Goal: Task Accomplishment & Management: Manage account settings

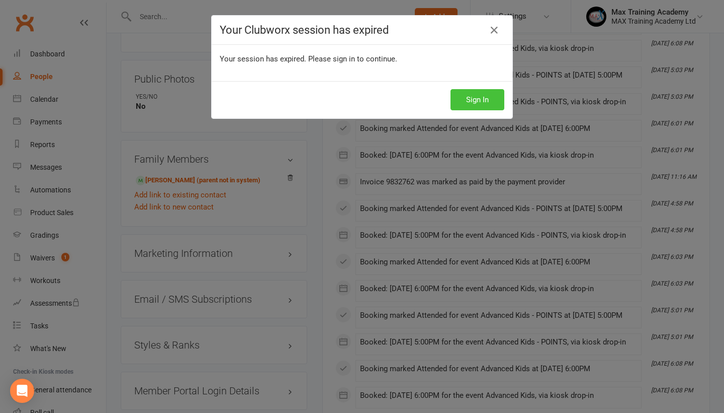
click at [480, 97] on button "Sign In" at bounding box center [478, 99] width 54 height 21
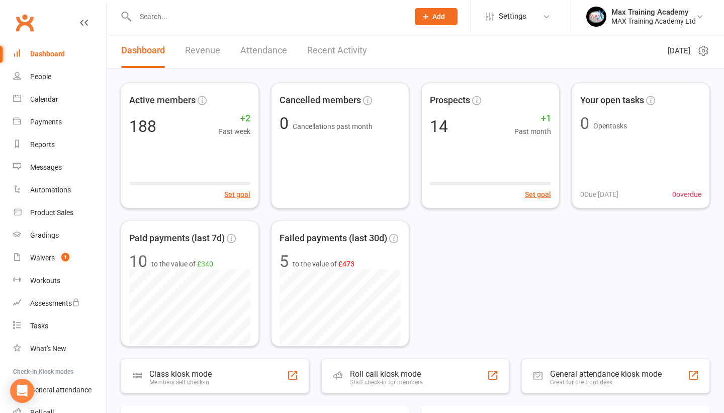
click at [192, 20] on input "text" at bounding box center [267, 17] width 270 height 14
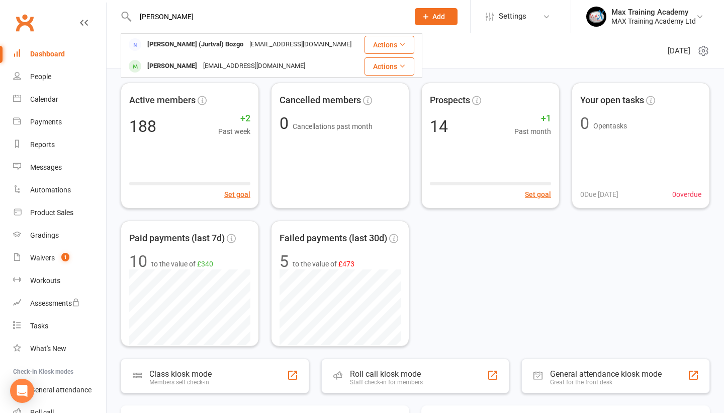
type input "Yuri"
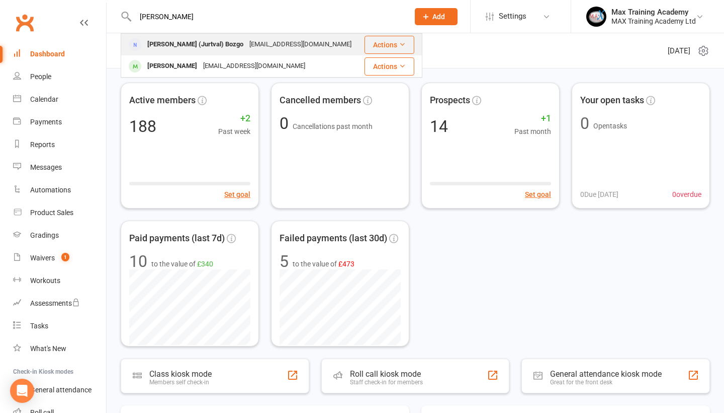
drag, startPoint x: 192, startPoint y: 20, endPoint x: 196, endPoint y: 45, distance: 25.6
click at [196, 45] on div "Yuri (Jurtval) Bozgo" at bounding box center [195, 44] width 102 height 15
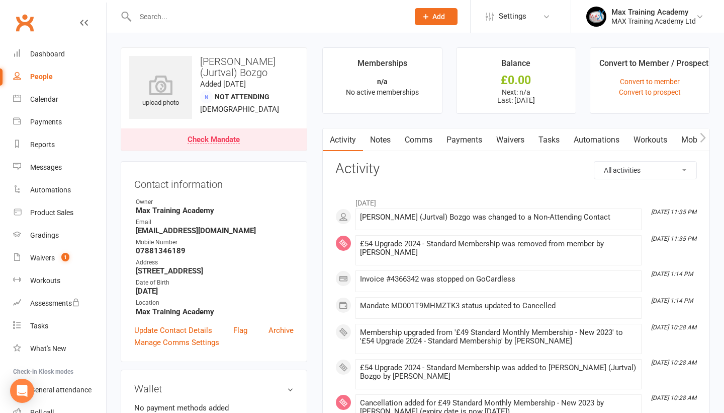
click at [475, 135] on link "Payments" at bounding box center [465, 139] width 50 height 23
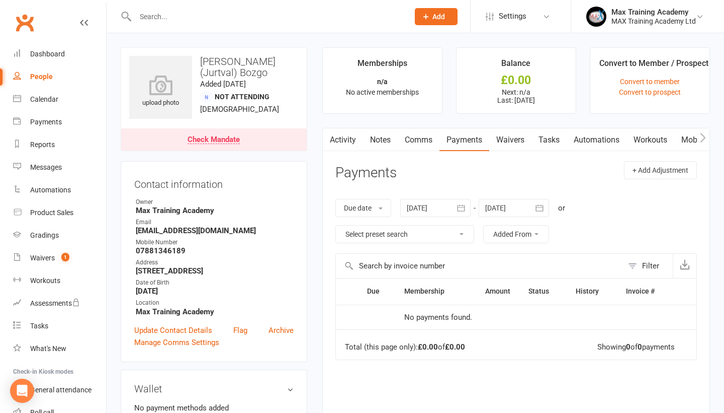
click at [241, 22] on input "text" at bounding box center [267, 17] width 270 height 14
type input "u"
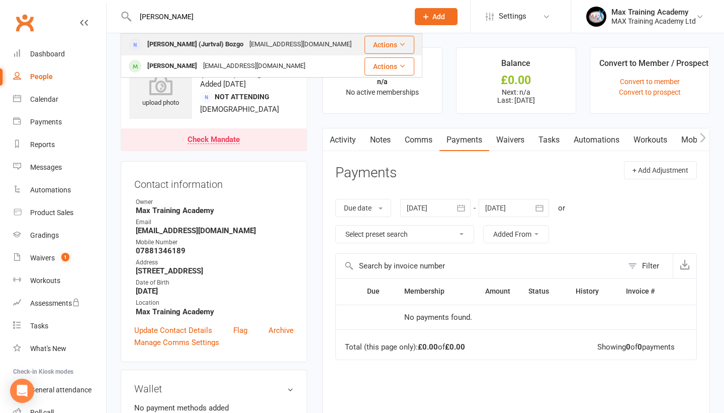
type input "yuri"
click at [282, 47] on div "yuribozgo91@gmail.com" at bounding box center [301, 44] width 108 height 15
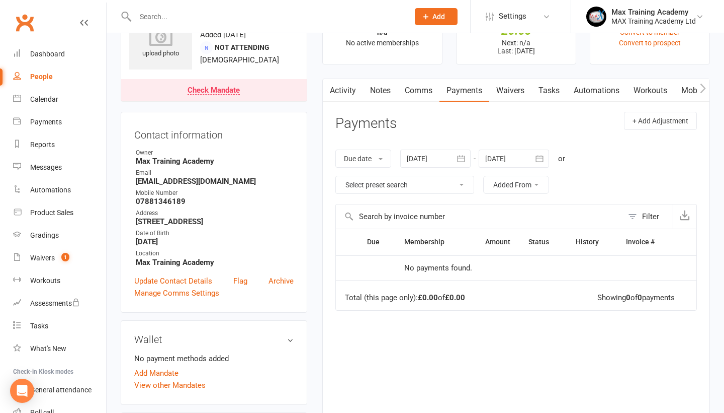
scroll to position [29, 0]
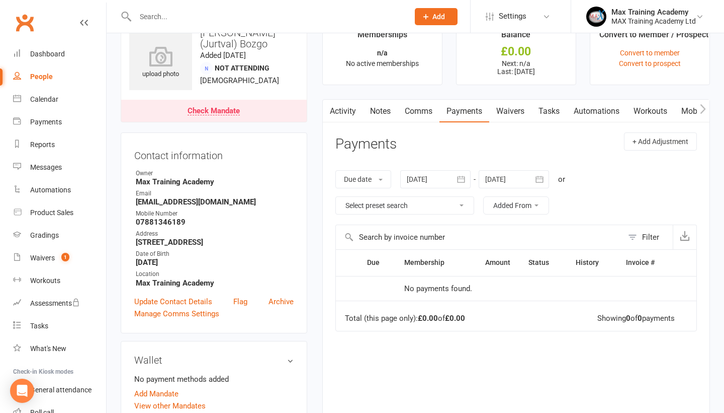
click at [455, 176] on button "button" at bounding box center [462, 179] width 18 height 18
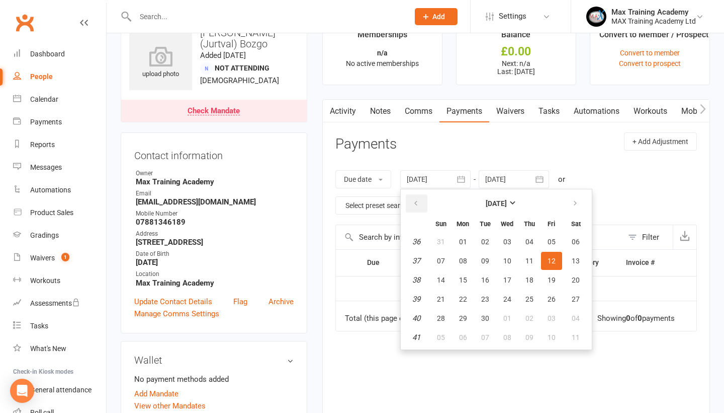
click at [419, 201] on icon "button" at bounding box center [416, 203] width 7 height 8
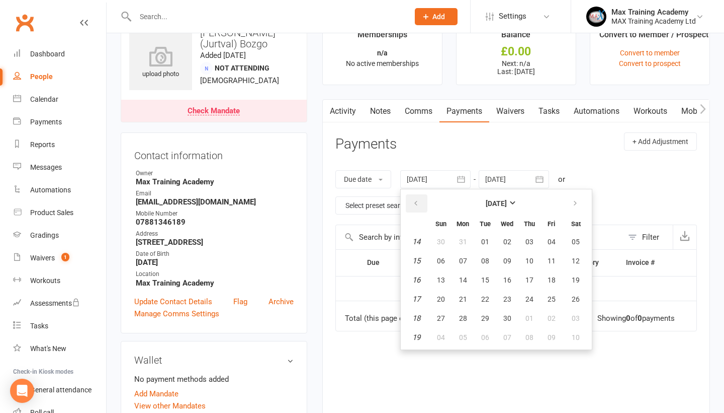
click at [419, 201] on icon "button" at bounding box center [416, 203] width 7 height 8
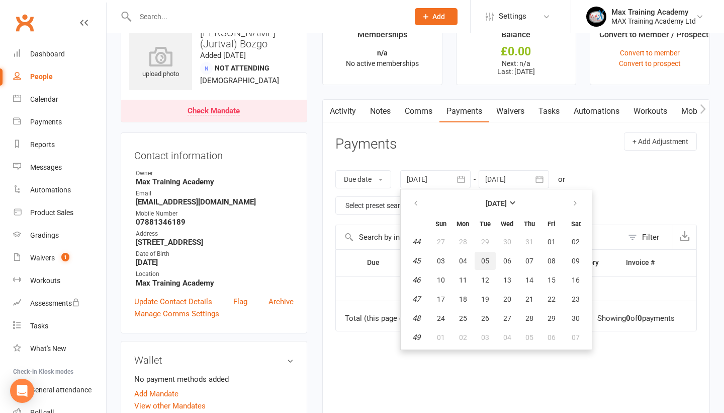
click at [476, 262] on button "05" at bounding box center [485, 261] width 21 height 18
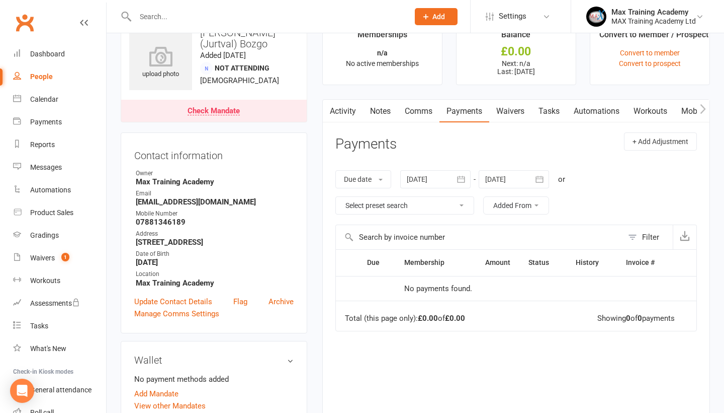
click at [442, 175] on div at bounding box center [435, 179] width 70 height 18
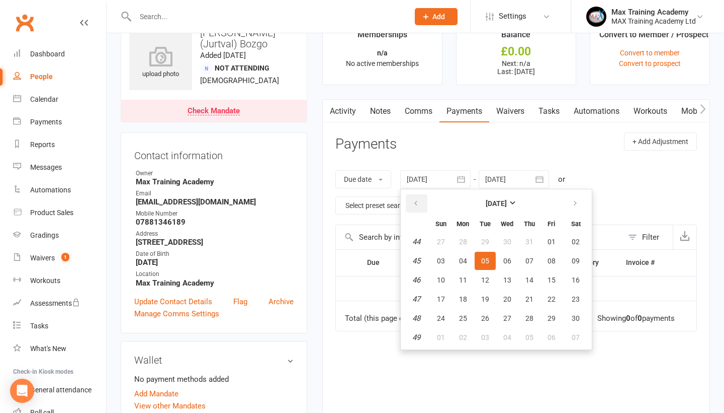
click at [414, 200] on button "button" at bounding box center [417, 203] width 22 height 18
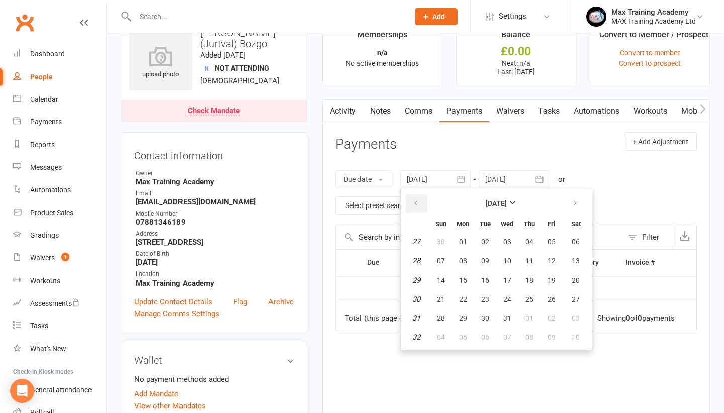
click at [414, 200] on button "button" at bounding box center [417, 203] width 22 height 18
click at [476, 291] on button "20" at bounding box center [485, 299] width 21 height 18
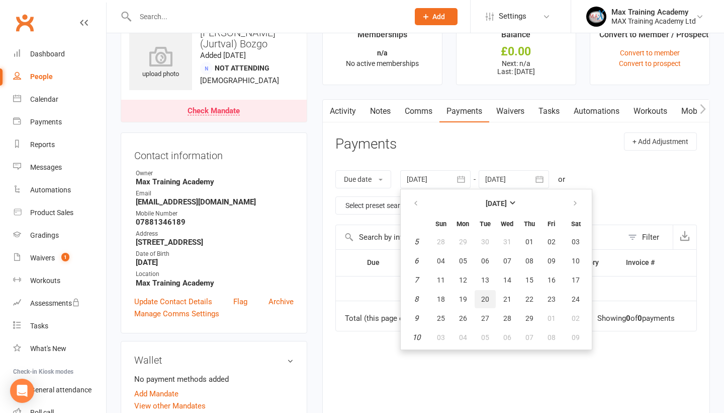
type input "20 Feb 2024"
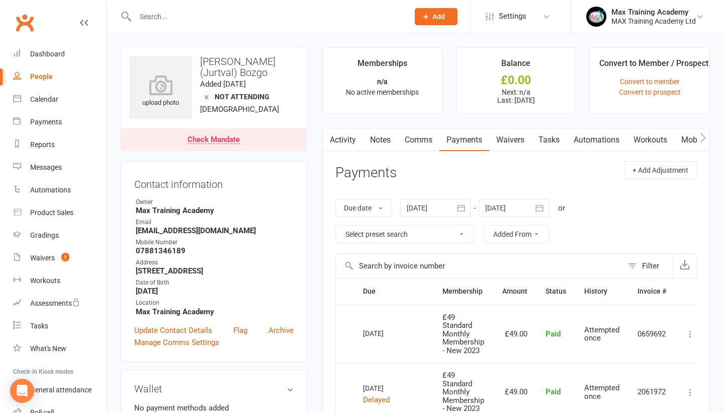
scroll to position [0, 0]
click at [231, 18] on input "text" at bounding box center [267, 17] width 270 height 14
click at [186, 324] on link "Update Contact Details" at bounding box center [173, 330] width 78 height 12
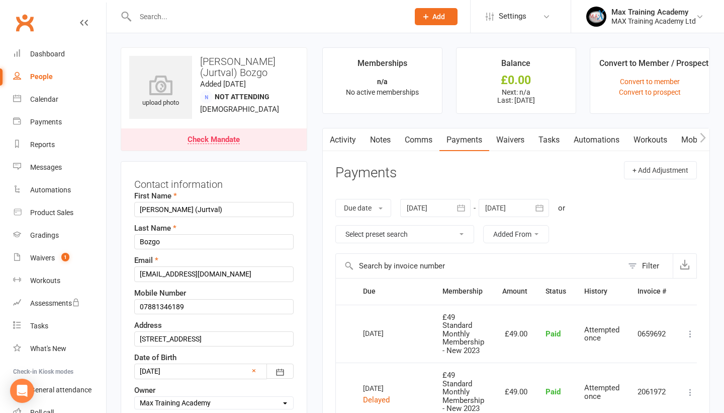
scroll to position [47, 0]
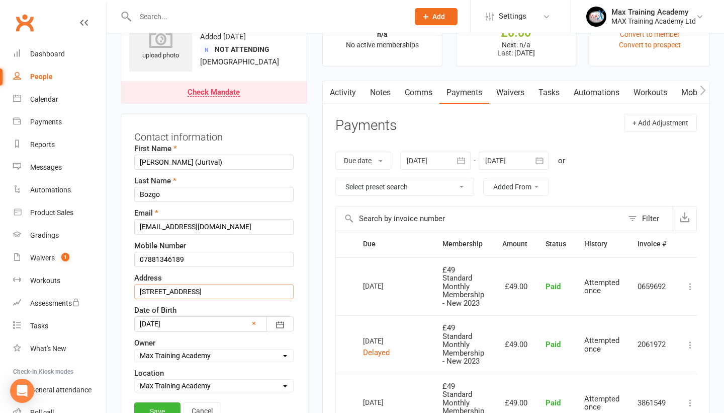
click at [191, 284] on input "256 Marton Road, Middlesbrough TS4 2EZ" at bounding box center [213, 291] width 159 height 15
type input "47 Langdale Crescent ts67rb"
click at [166, 402] on link "Save" at bounding box center [157, 411] width 46 height 18
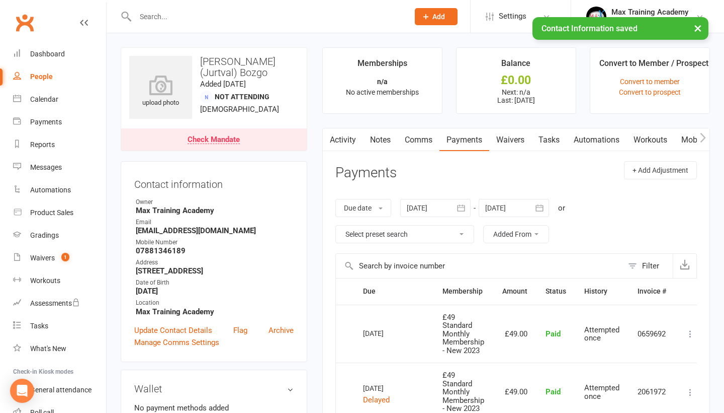
scroll to position [0, 0]
click at [661, 86] on li "Convert to Member / Prospect Convert to member Convert to prospect" at bounding box center [650, 80] width 120 height 66
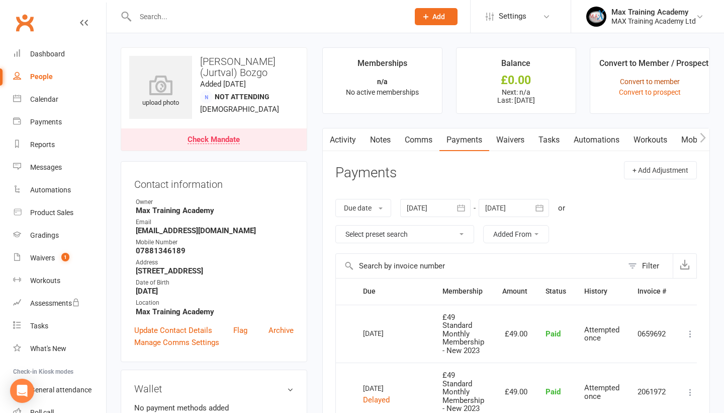
click at [661, 79] on link "Convert to member" at bounding box center [650, 81] width 60 height 8
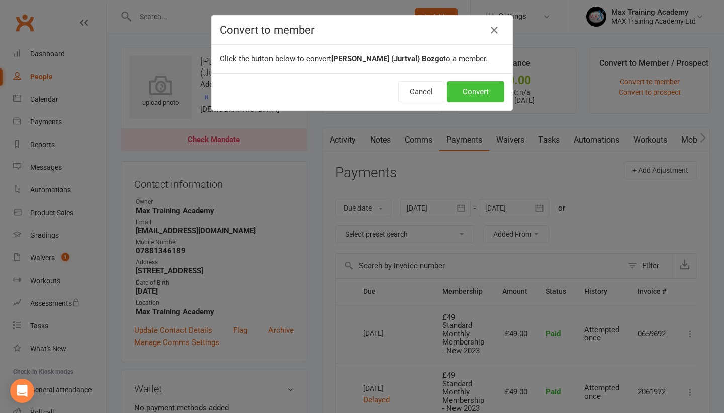
click at [472, 93] on button "Convert" at bounding box center [475, 91] width 57 height 21
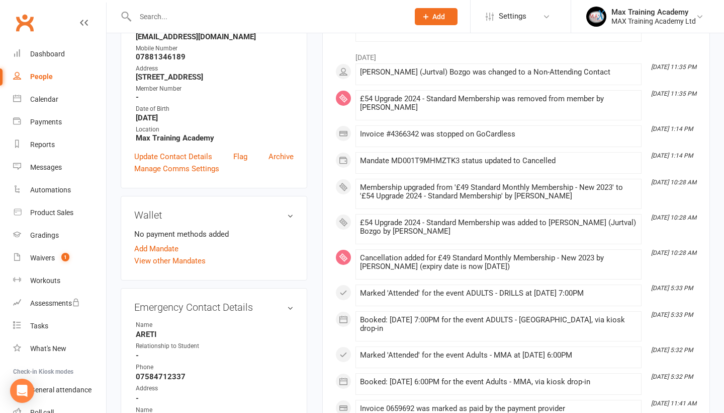
scroll to position [144, 0]
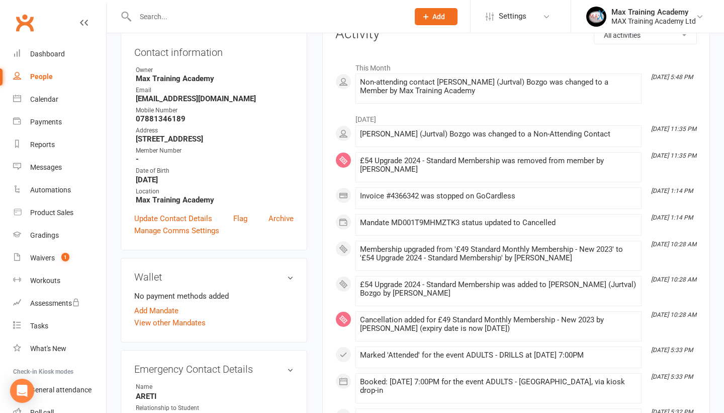
click at [154, 141] on strong "47 Langdale Crescent ts67rb" at bounding box center [215, 138] width 158 height 9
click at [188, 219] on link "Update Contact Details" at bounding box center [173, 218] width 78 height 12
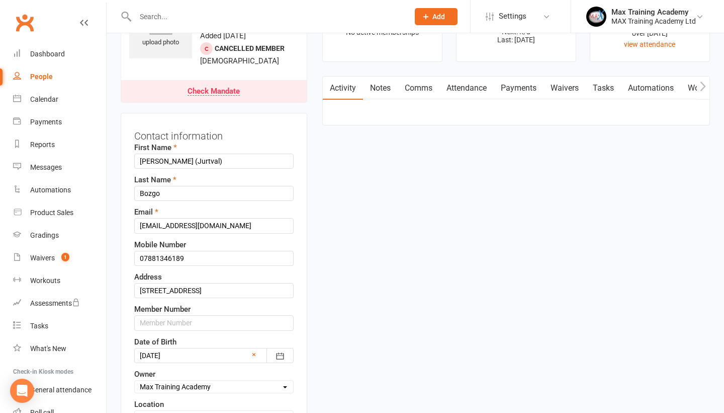
scroll to position [47, 0]
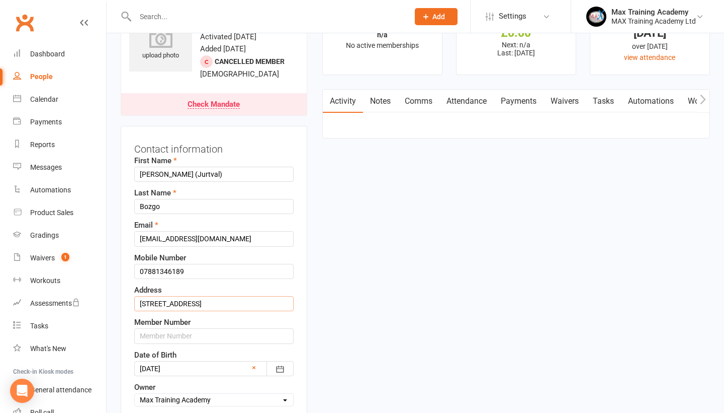
click at [207, 301] on input "47 Langdale Crescent ts67rb" at bounding box center [213, 303] width 159 height 15
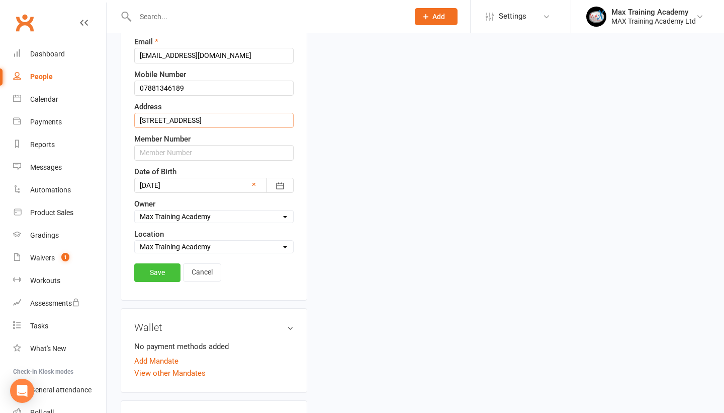
type input "47 Langdale Crescent, Middlesbrough, TS67RB"
click at [160, 278] on link "Save" at bounding box center [157, 272] width 46 height 18
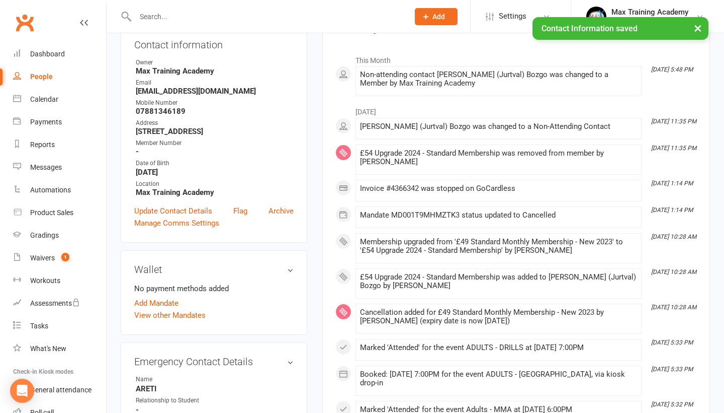
scroll to position [120, 0]
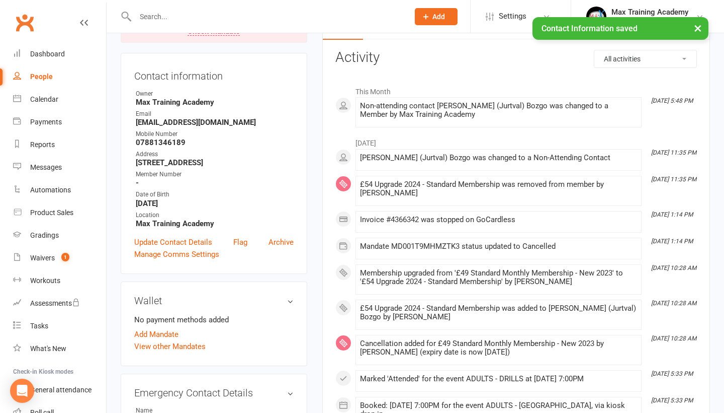
click at [148, 166] on strong "47 Langdale Crescent, Middlesbrough, TS67RB" at bounding box center [215, 162] width 158 height 9
copy render-form-field "47 Langdale Crescent, Middlesbrough, TS67RB"
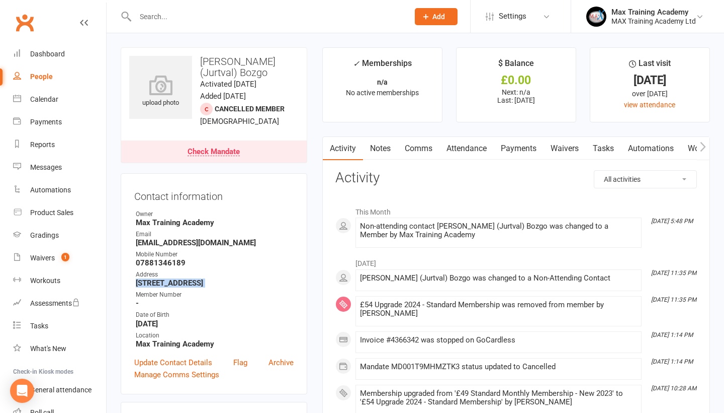
scroll to position [0, 0]
